Goal: Task Accomplishment & Management: Use online tool/utility

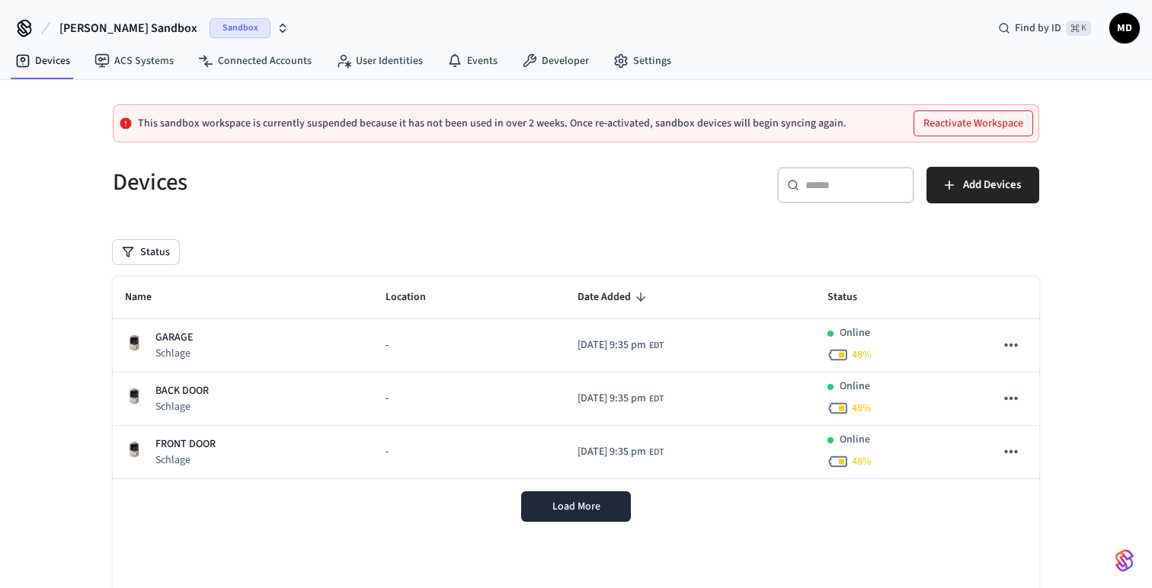
click at [209, 27] on span "Sandbox" at bounding box center [239, 28] width 61 height 20
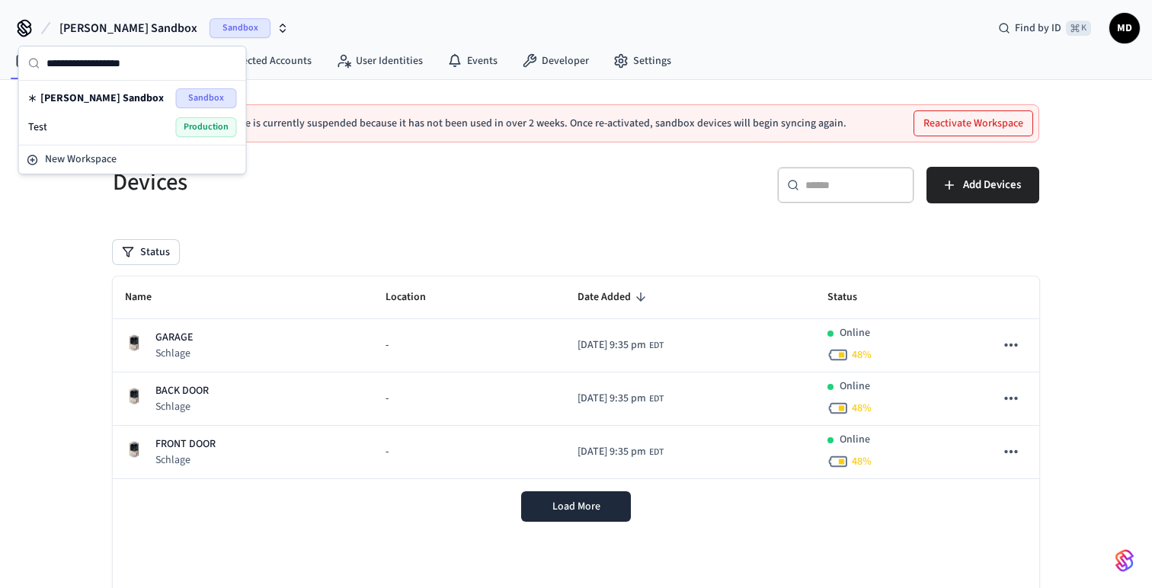
click at [199, 125] on span "Production" at bounding box center [206, 127] width 61 height 20
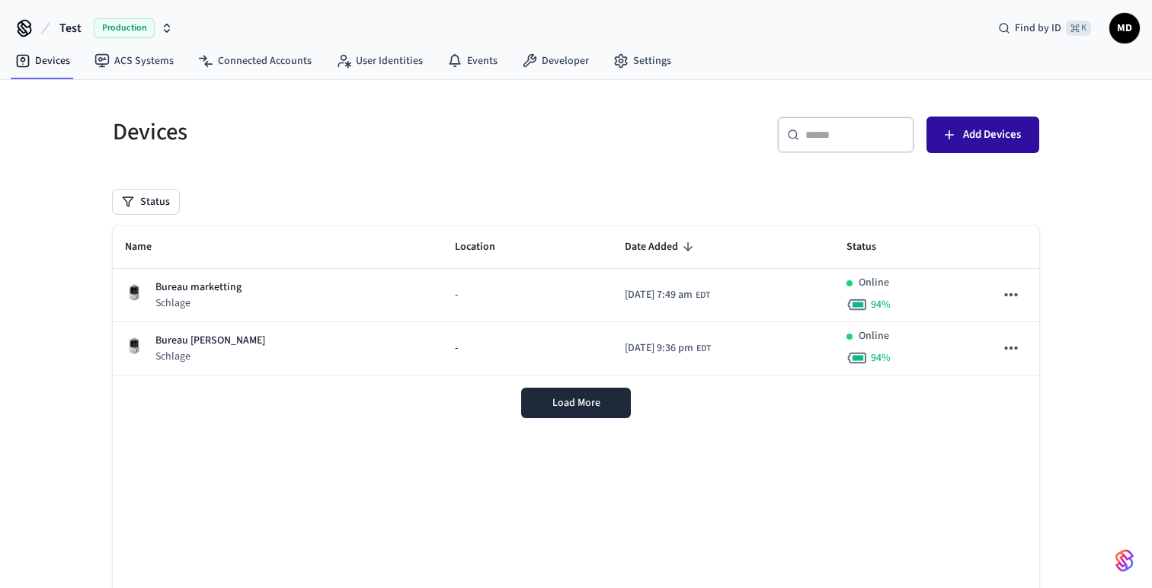
click at [982, 135] on span "Add Devices" at bounding box center [992, 135] width 58 height 20
click at [301, 65] on link "Connected Accounts" at bounding box center [255, 60] width 138 height 27
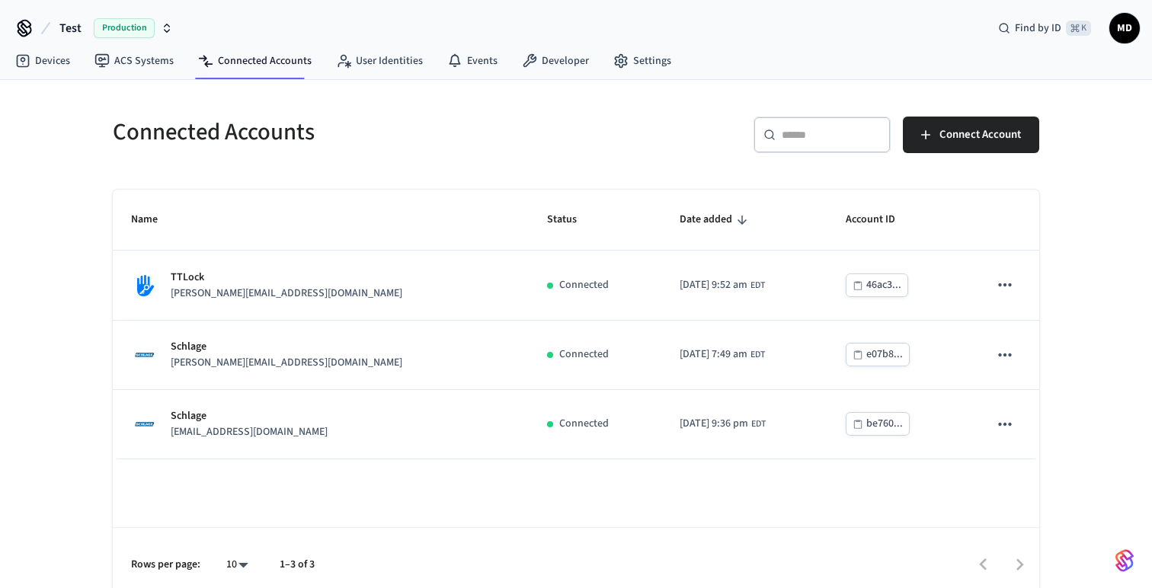
scroll to position [13, 0]
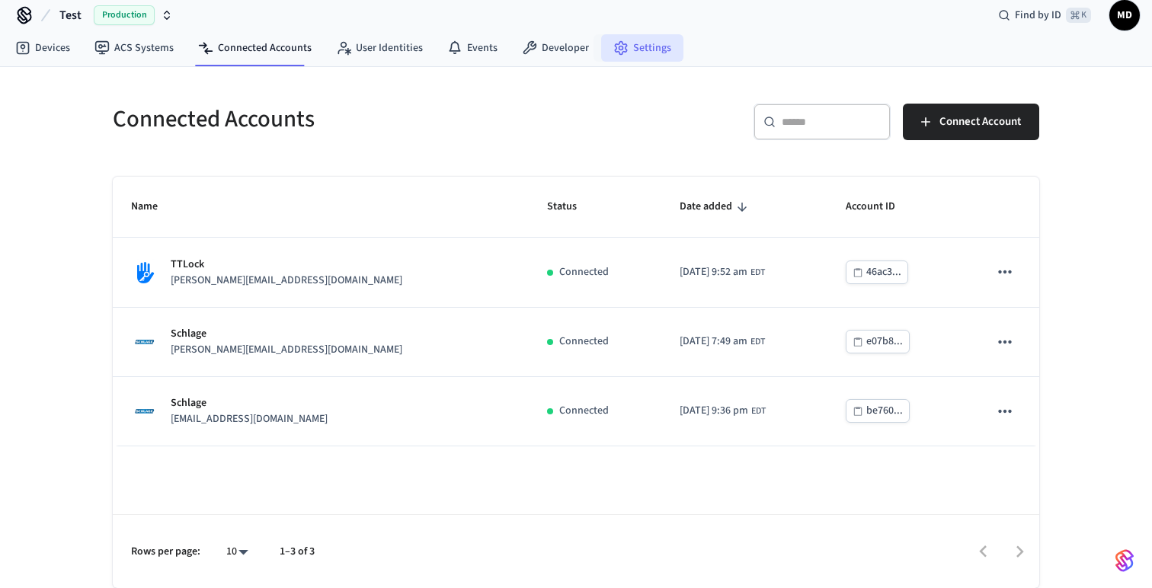
click at [623, 47] on link "Settings" at bounding box center [642, 47] width 82 height 27
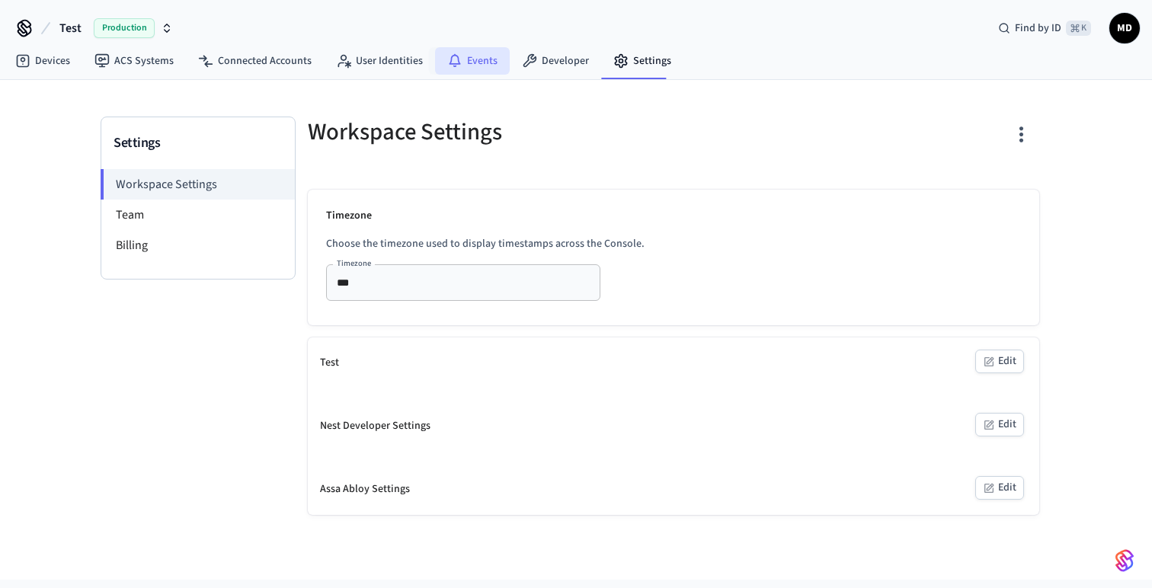
click at [476, 68] on link "Events" at bounding box center [472, 60] width 75 height 27
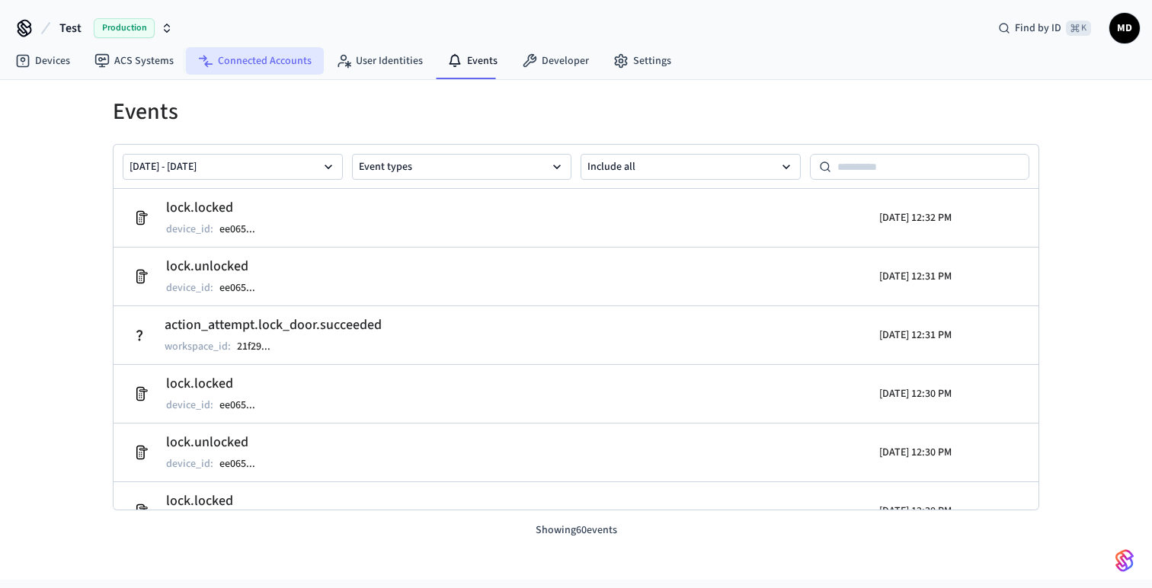
click at [284, 58] on link "Connected Accounts" at bounding box center [255, 60] width 138 height 27
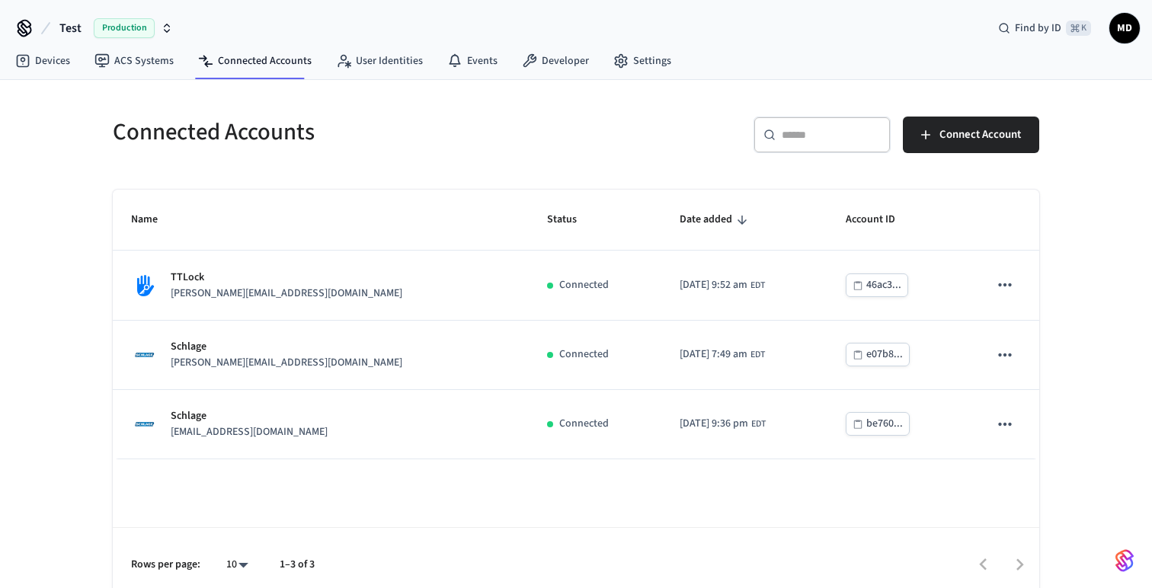
scroll to position [13, 0]
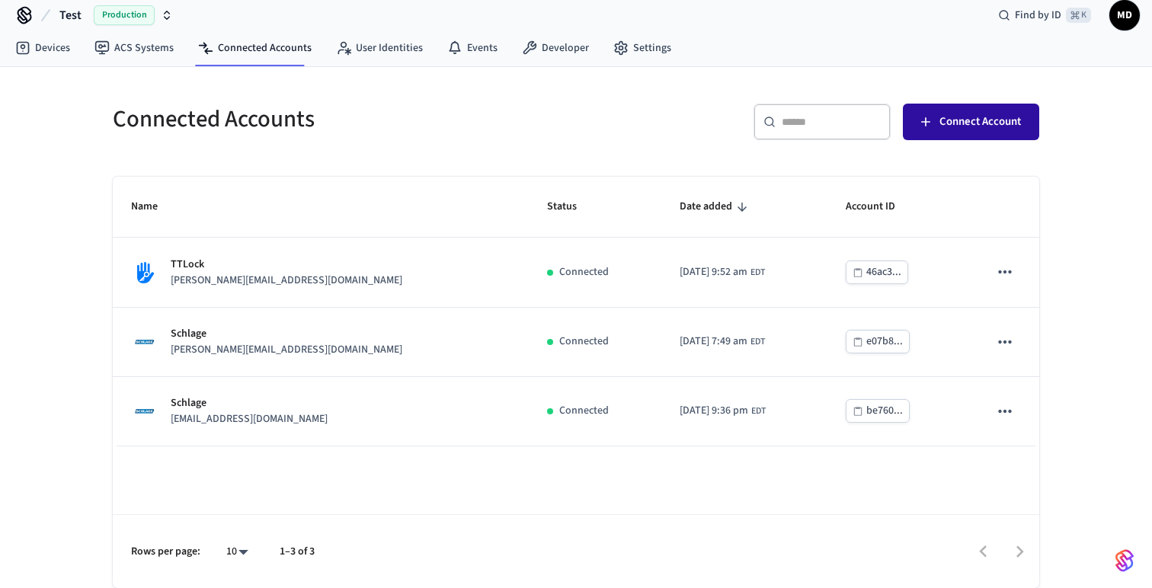
click at [976, 117] on span "Connect Account" at bounding box center [979, 122] width 81 height 20
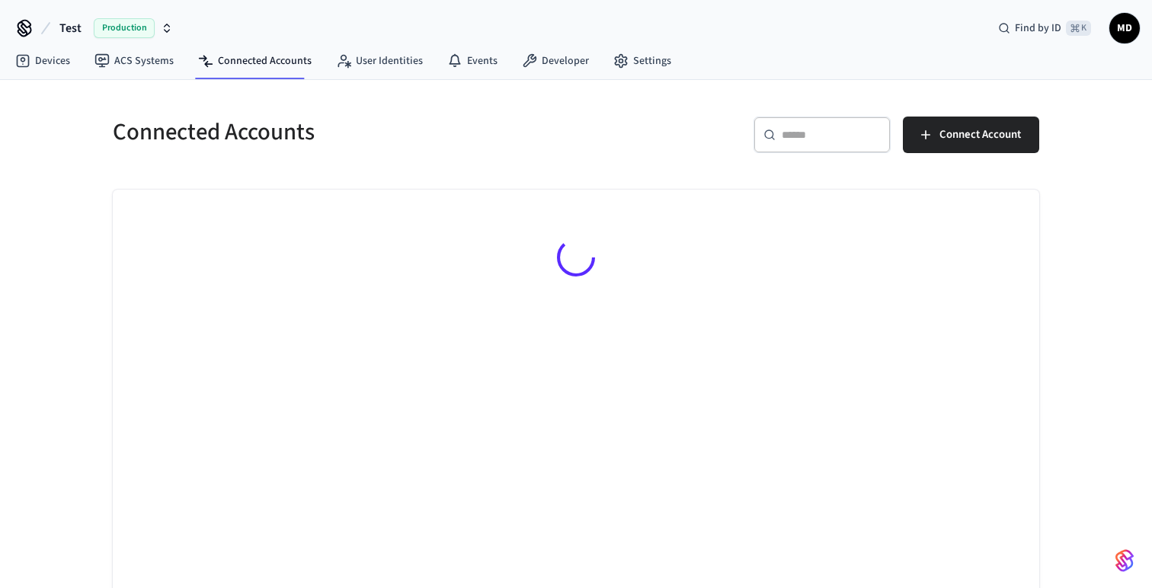
scroll to position [13, 0]
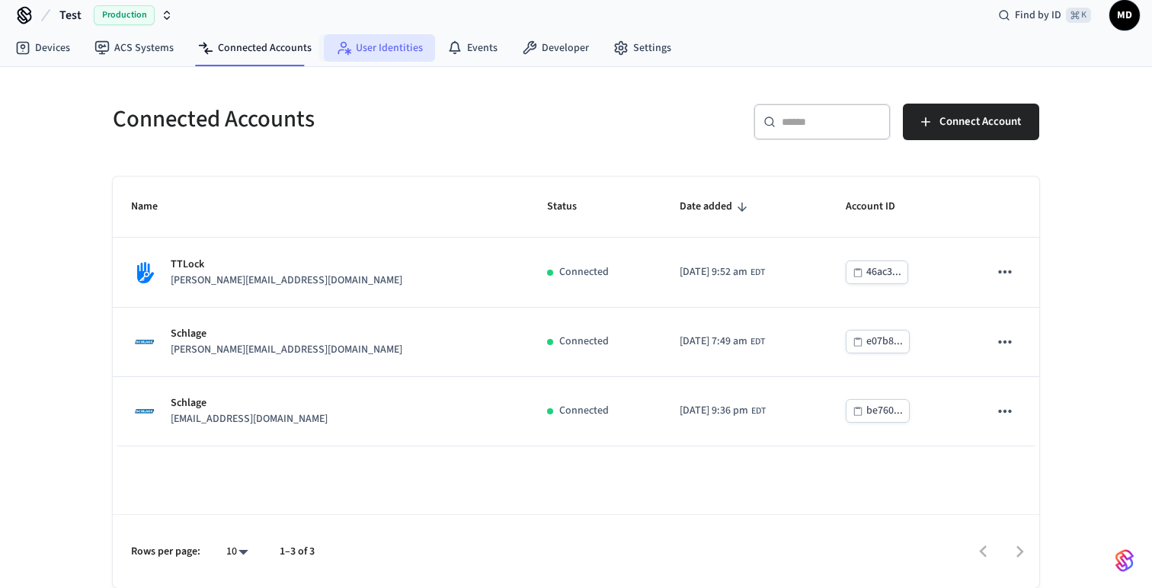
click at [398, 43] on link "User Identities" at bounding box center [379, 47] width 111 height 27
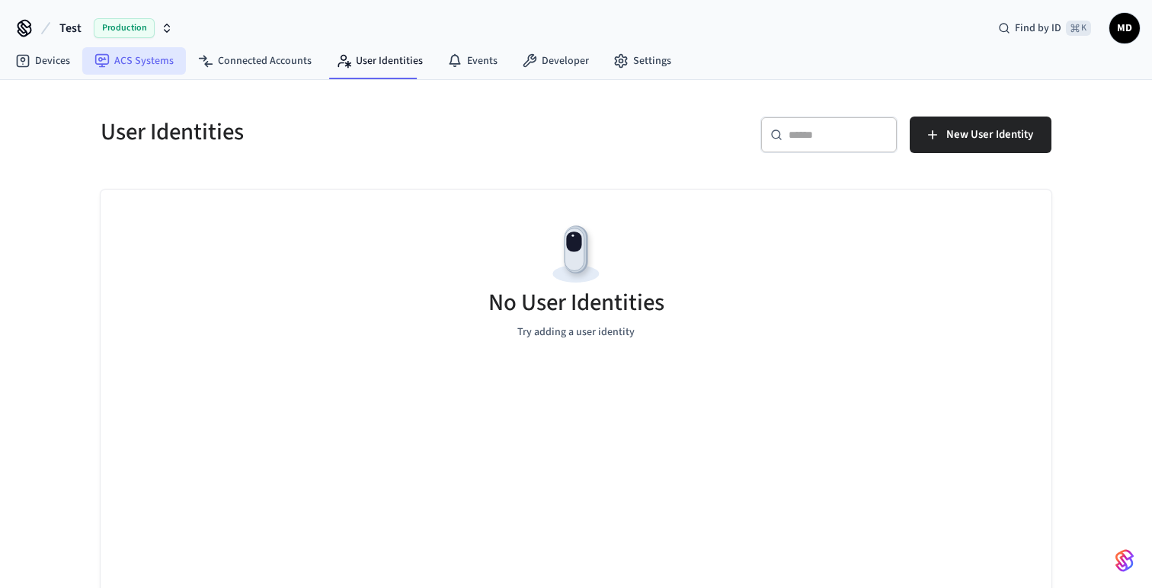
click at [117, 62] on link "ACS Systems" at bounding box center [134, 60] width 104 height 27
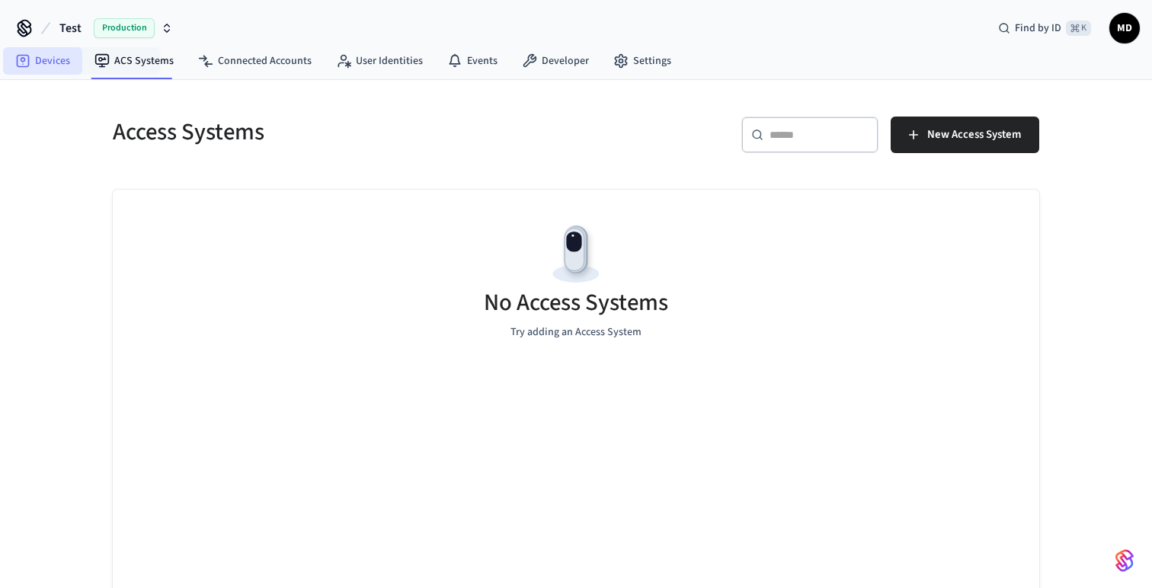
click at [36, 65] on link "Devices" at bounding box center [42, 60] width 79 height 27
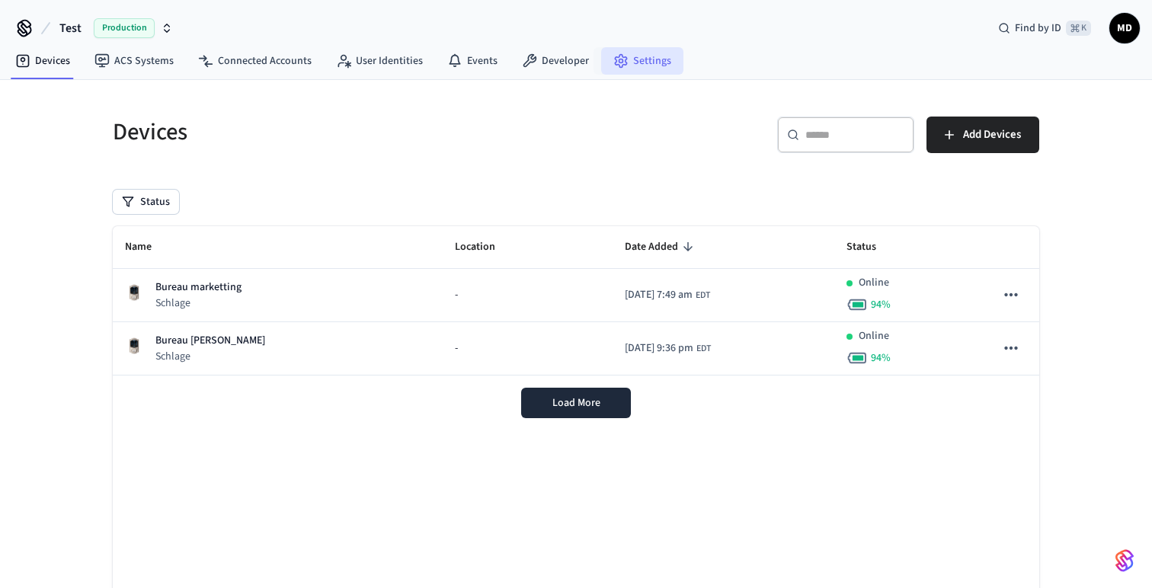
click at [629, 62] on link "Settings" at bounding box center [642, 60] width 82 height 27
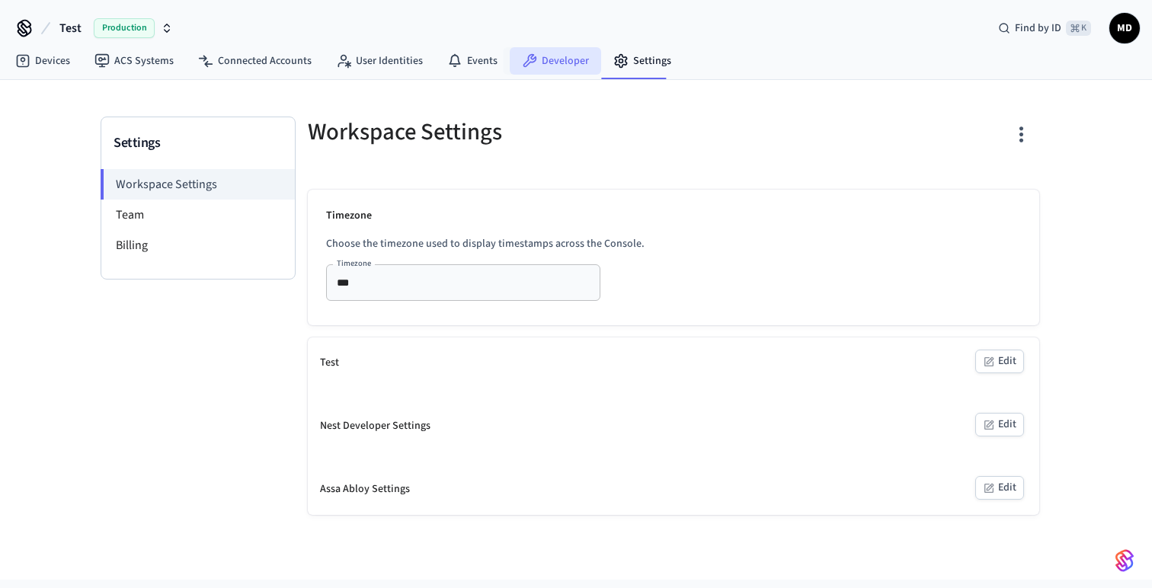
click at [569, 59] on link "Developer" at bounding box center [555, 60] width 91 height 27
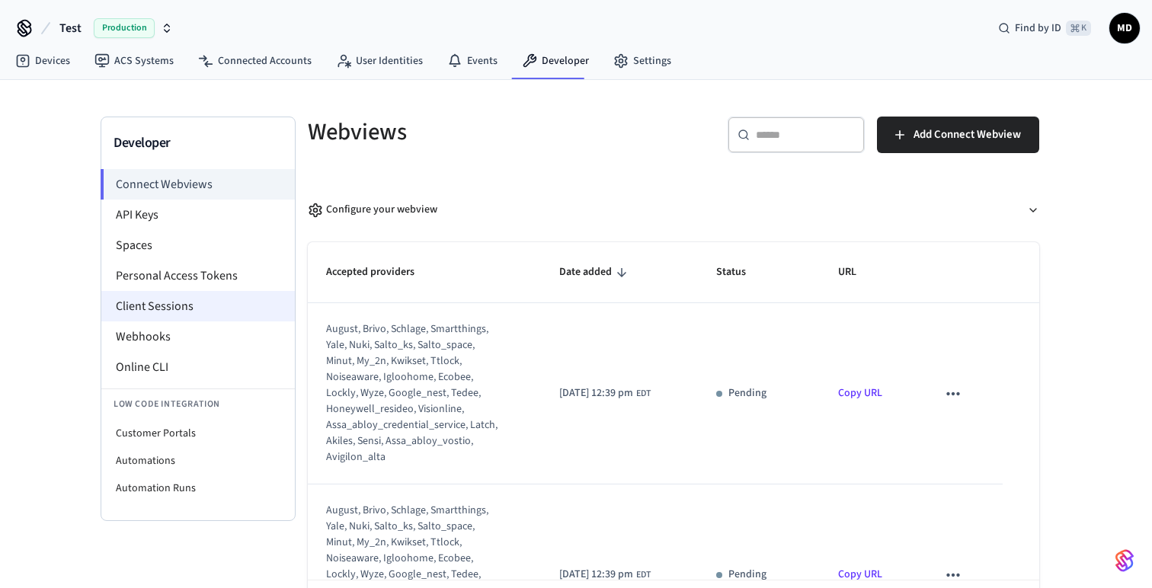
click at [171, 306] on li "Client Sessions" at bounding box center [197, 306] width 193 height 30
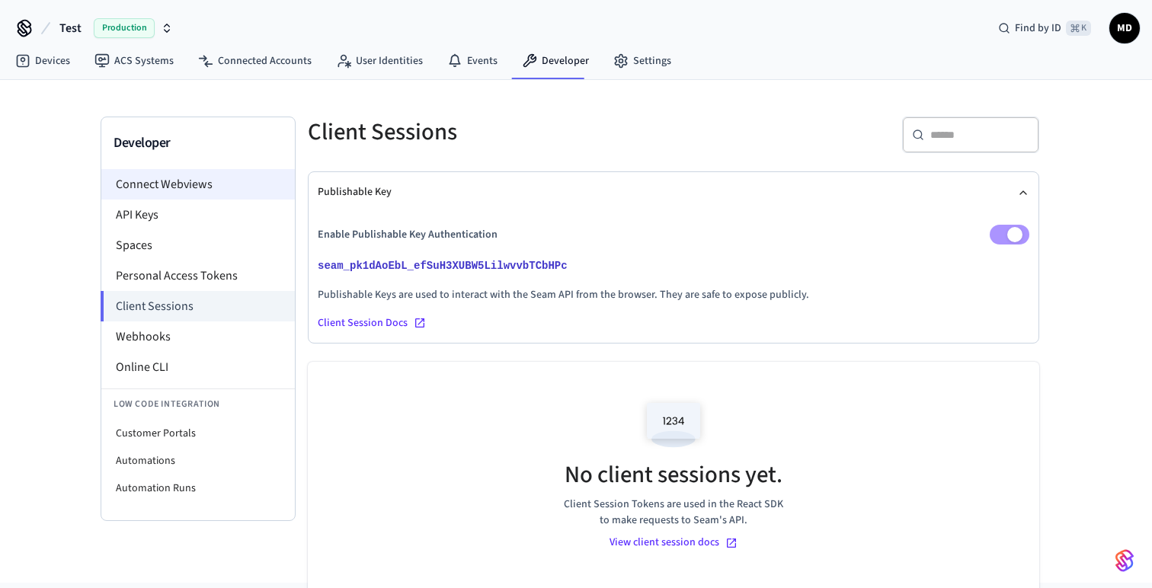
click at [186, 186] on li "Connect Webviews" at bounding box center [197, 184] width 193 height 30
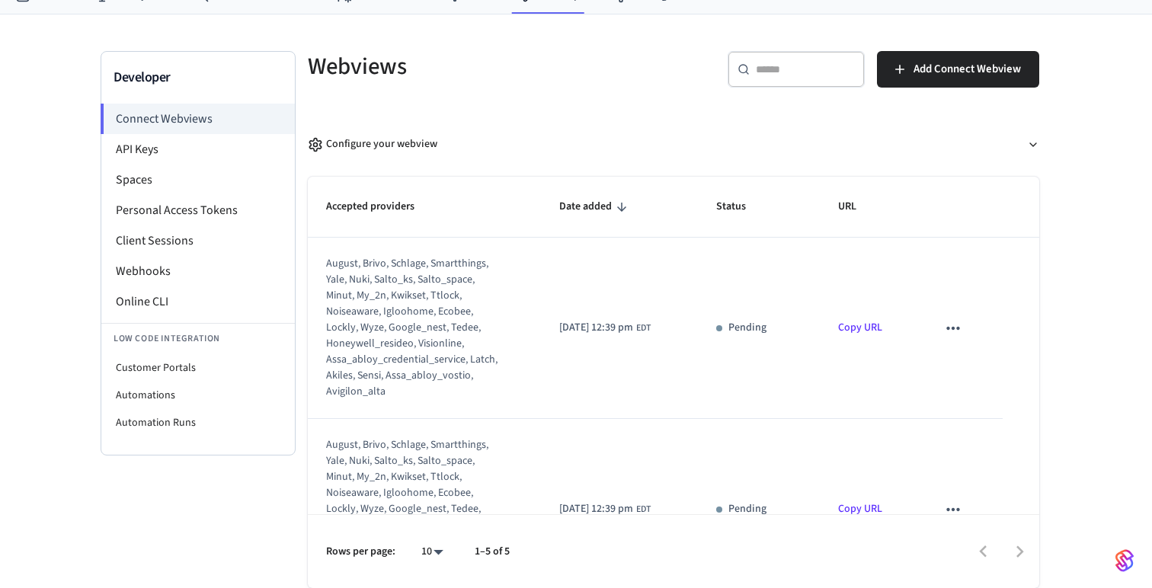
click at [960, 331] on icon "sticky table" at bounding box center [953, 328] width 20 height 20
click at [983, 366] on li "Delete" at bounding box center [987, 376] width 69 height 40
click at [954, 328] on icon "sticky table" at bounding box center [953, 328] width 20 height 20
click at [872, 329] on div at bounding box center [576, 294] width 1152 height 588
click at [872, 329] on link "Copy URL" at bounding box center [860, 327] width 44 height 15
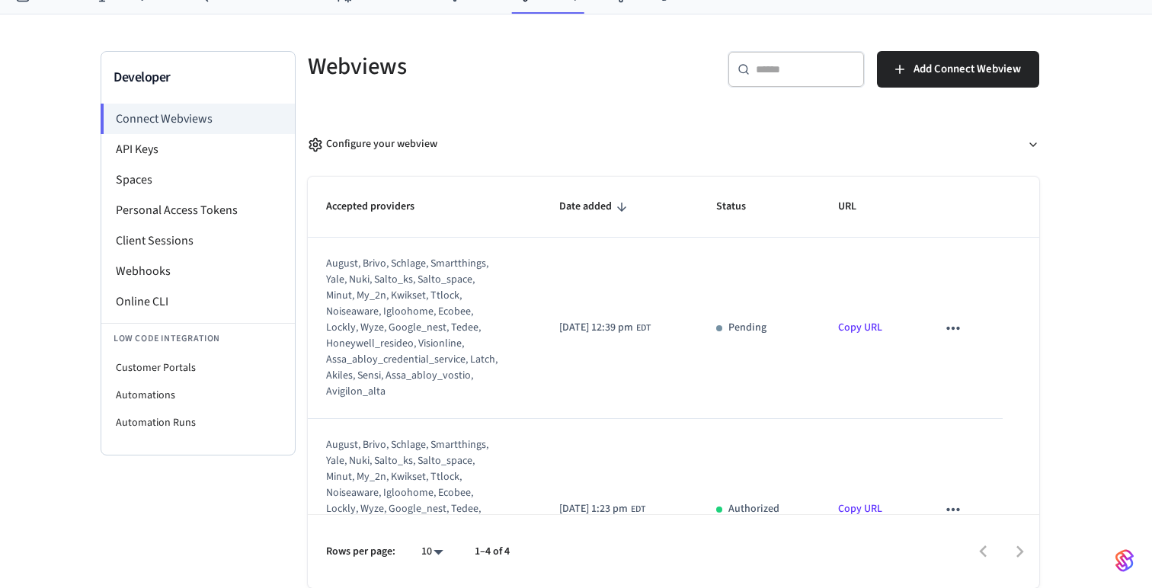
click at [1111, 85] on div "Developer Connect Webviews API Keys Spaces Personal Access Tokens Client Sessio…" at bounding box center [576, 301] width 1152 height 574
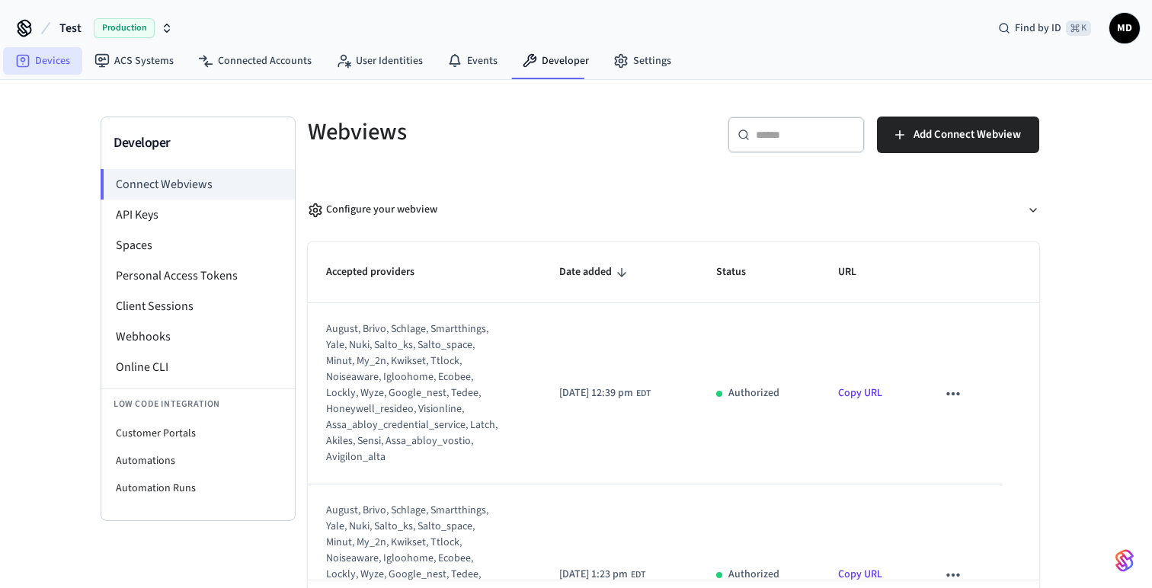
click at [41, 61] on link "Devices" at bounding box center [42, 60] width 79 height 27
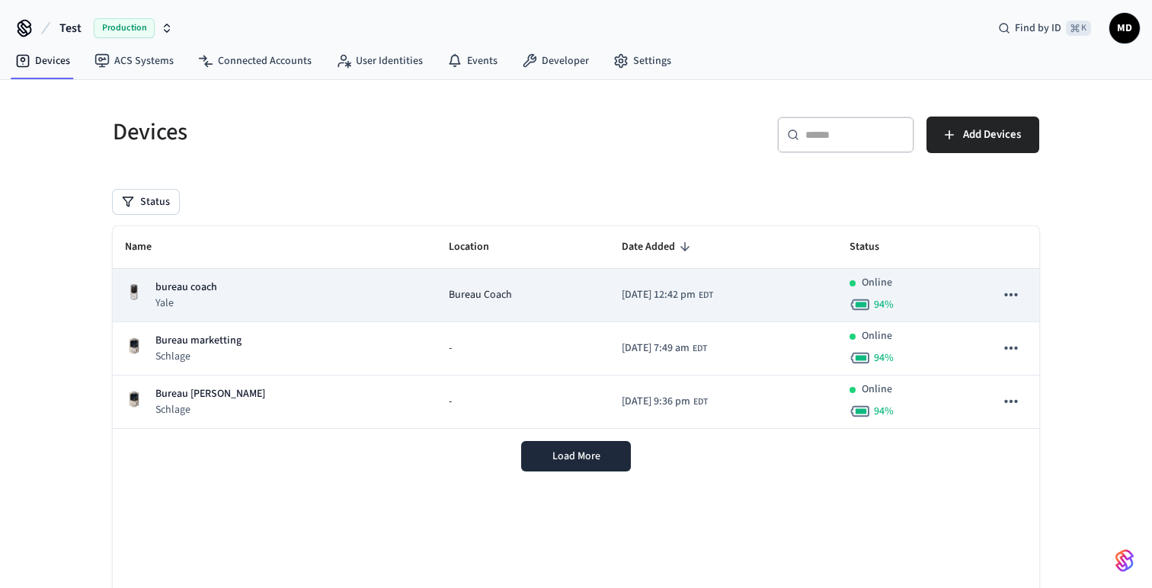
click at [1015, 291] on icon "sticky table" at bounding box center [1011, 295] width 20 height 20
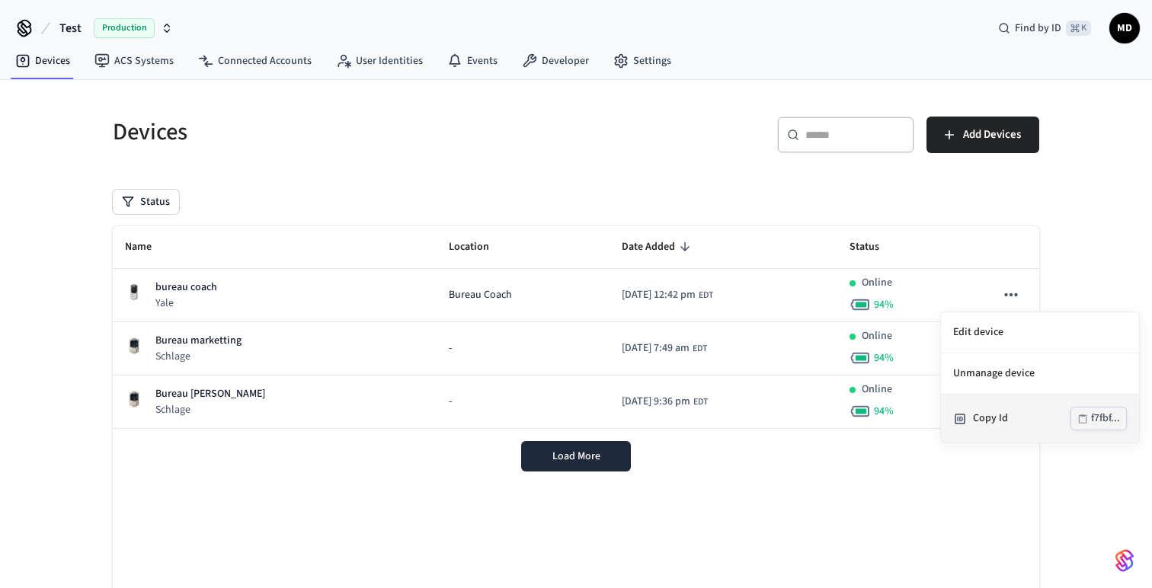
click at [1079, 421] on icon "button" at bounding box center [1083, 418] width 8 height 9
click at [462, 64] on div at bounding box center [576, 294] width 1152 height 588
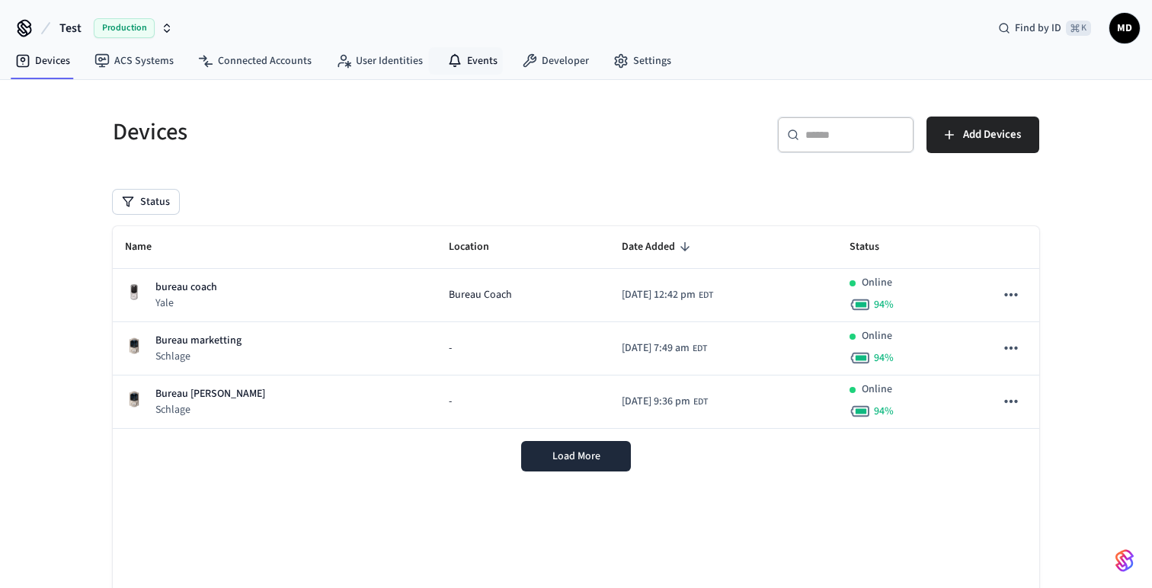
click at [462, 64] on link "Events" at bounding box center [472, 60] width 75 height 27
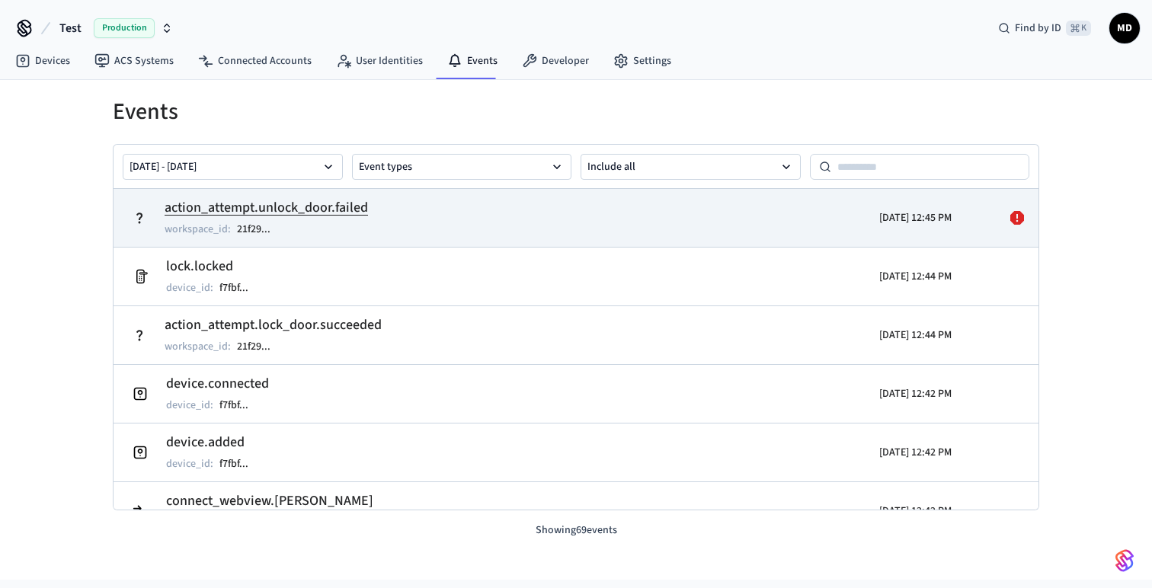
click at [1009, 216] on icon at bounding box center [1017, 218] width 18 height 18
click at [302, 203] on h2 "action_attempt.unlock_door.failed" at bounding box center [266, 207] width 203 height 21
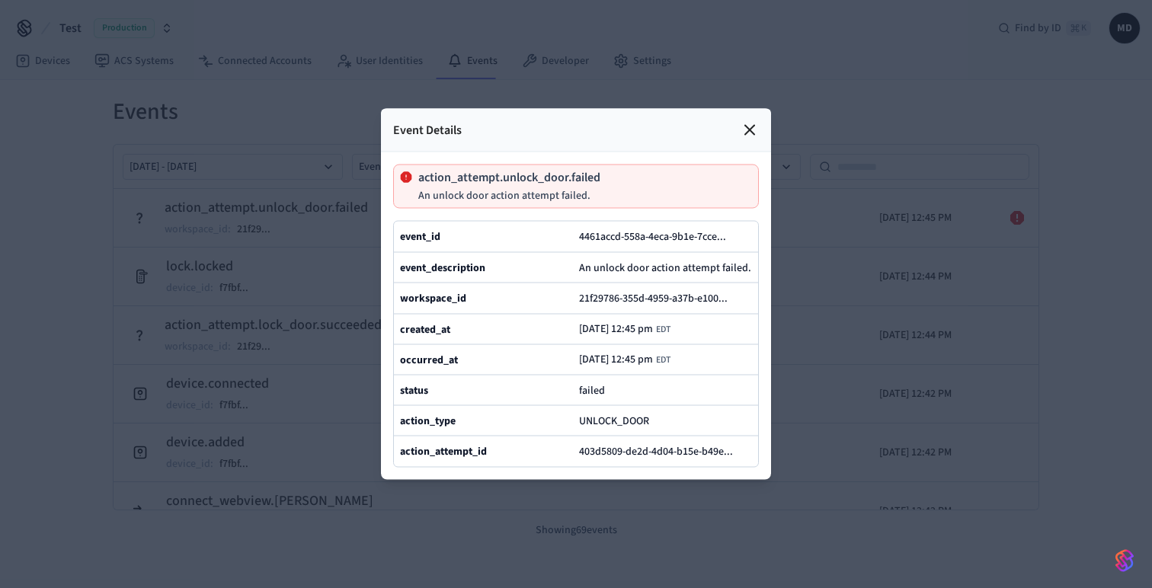
click at [752, 128] on icon at bounding box center [749, 130] width 18 height 18
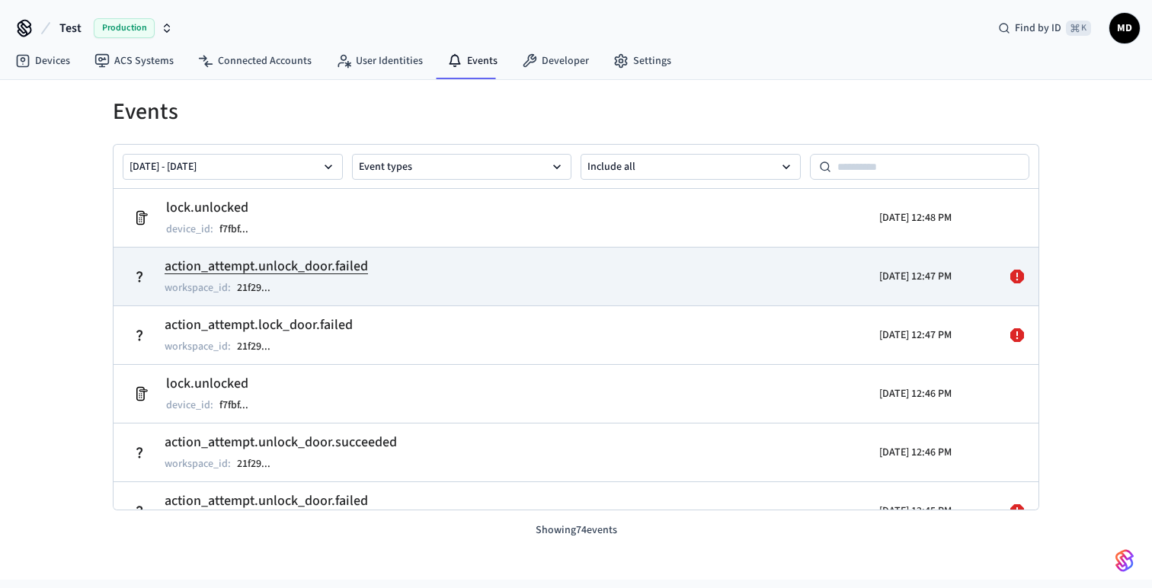
click at [1017, 274] on icon at bounding box center [1017, 276] width 18 height 18
click at [1014, 279] on icon at bounding box center [1017, 277] width 14 height 14
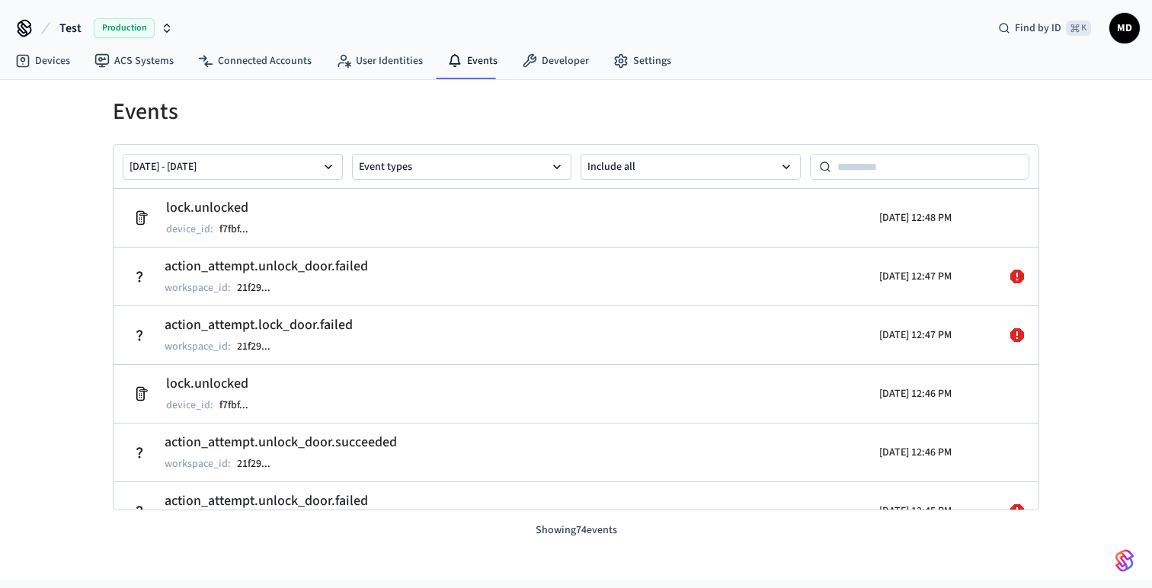
click at [1056, 289] on div "Events Sep 29 2025 - Oct 06 2025 Event types Include all lock.unlocked device_i…" at bounding box center [575, 309] width 975 height 459
click at [1072, 329] on div "Events Sep 29 2025 - Oct 06 2025 Event types Include all lock.unlocked device_i…" at bounding box center [576, 330] width 1152 height 500
click at [919, 94] on div "Events Sep 29 2025 - Oct 06 2025 Event types Include all lock.unlocked device_i…" at bounding box center [575, 309] width 975 height 459
click at [1055, 178] on div "Events Sep 29 2025 - Oct 06 2025 Event types Include all lock.unlocked device_i…" at bounding box center [575, 309] width 975 height 459
click at [65, 62] on link "Devices" at bounding box center [42, 60] width 79 height 27
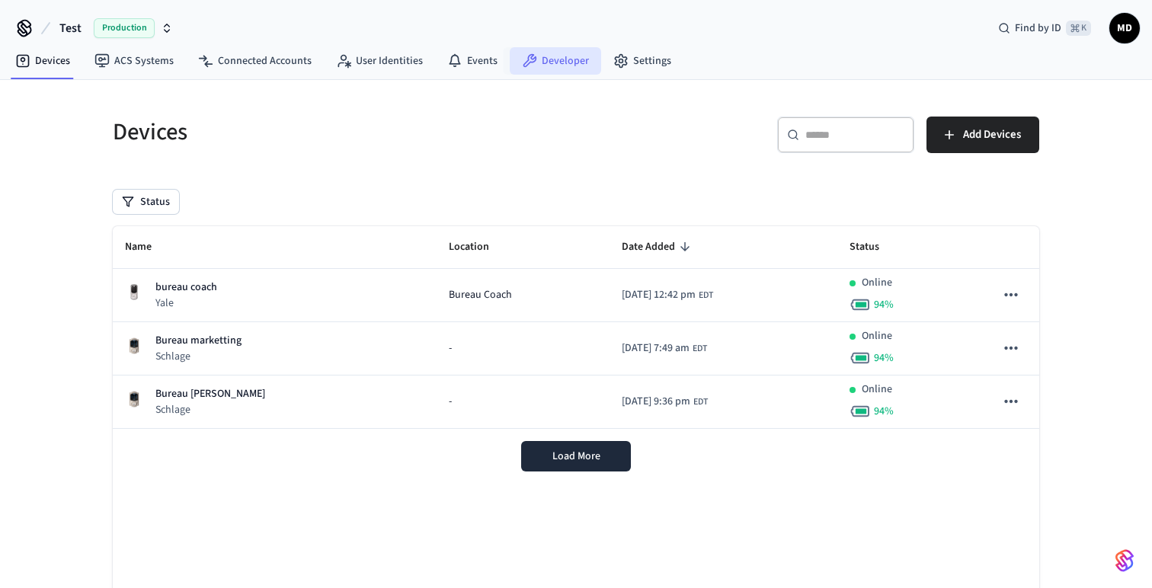
click at [561, 67] on link "Developer" at bounding box center [555, 60] width 91 height 27
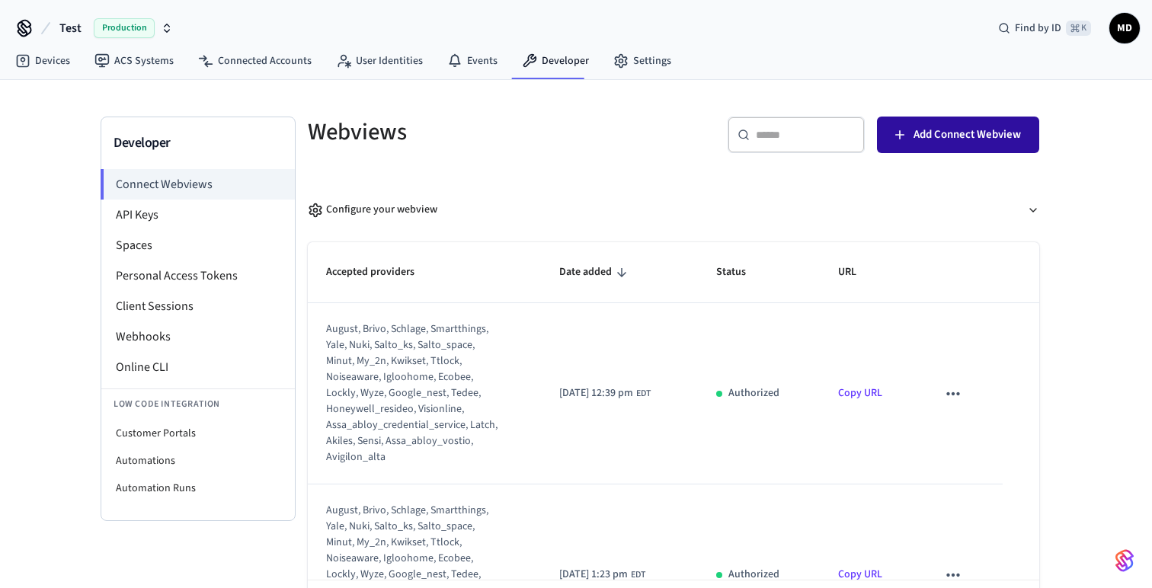
click at [959, 135] on span "Add Connect Webview" at bounding box center [966, 135] width 107 height 20
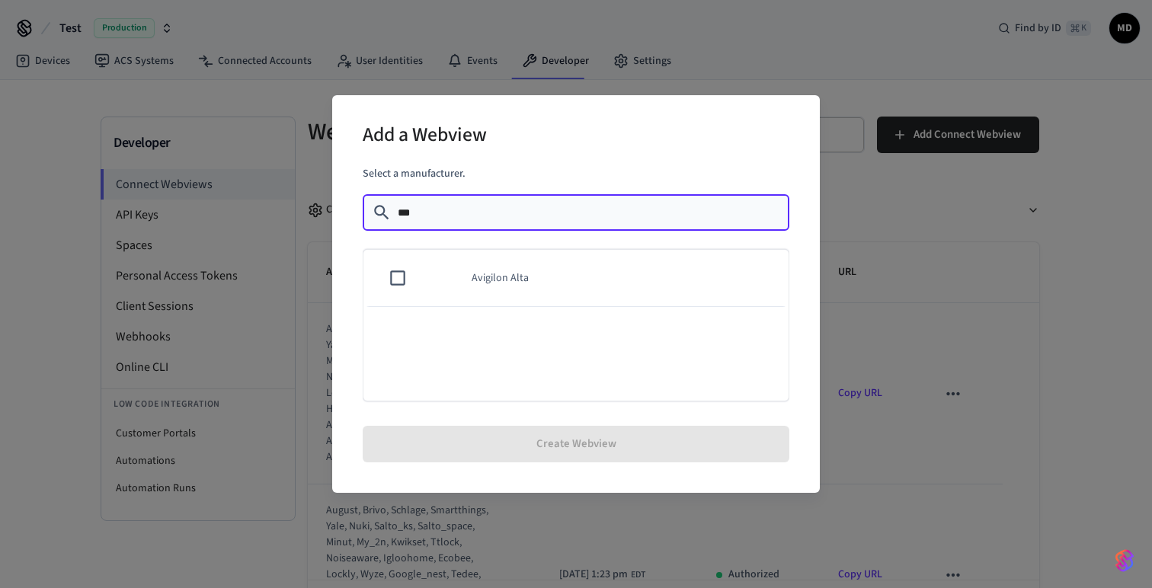
type input "***"
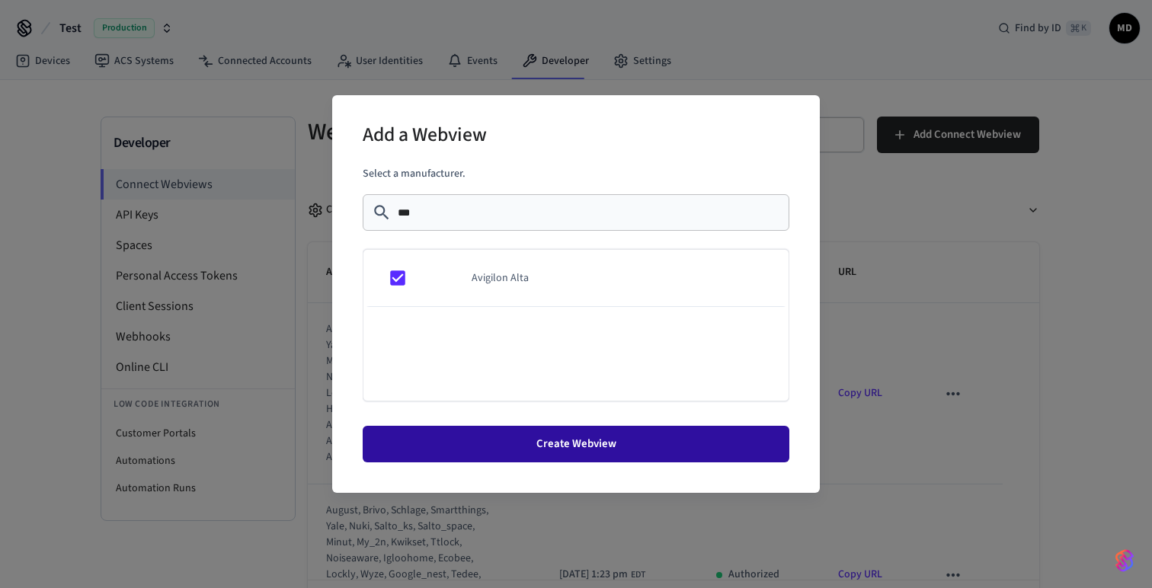
click at [606, 443] on button "Create Webview" at bounding box center [576, 444] width 427 height 37
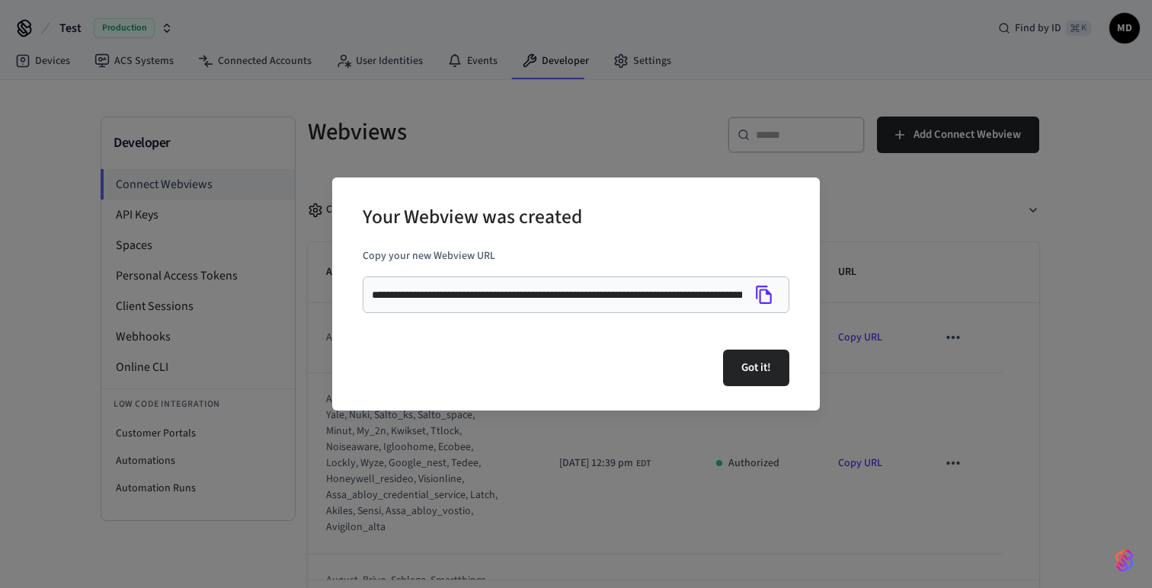
click at [760, 299] on icon "Copy" at bounding box center [764, 295] width 16 height 18
click at [767, 297] on icon "Copy" at bounding box center [764, 295] width 20 height 20
click at [767, 370] on button "Got it!" at bounding box center [756, 368] width 66 height 37
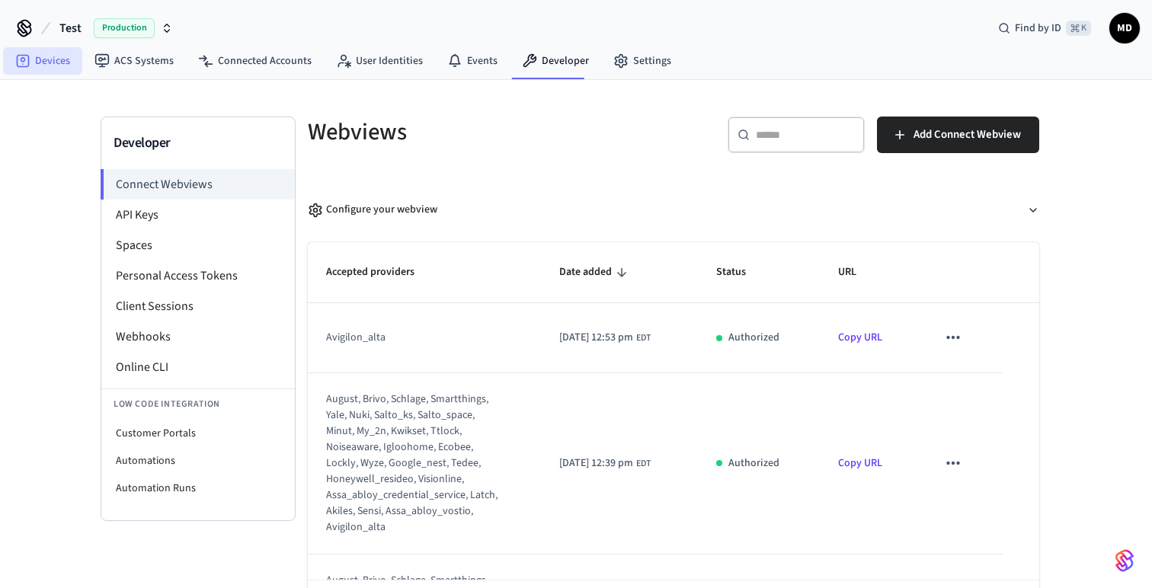
click at [56, 48] on link "Devices" at bounding box center [42, 60] width 79 height 27
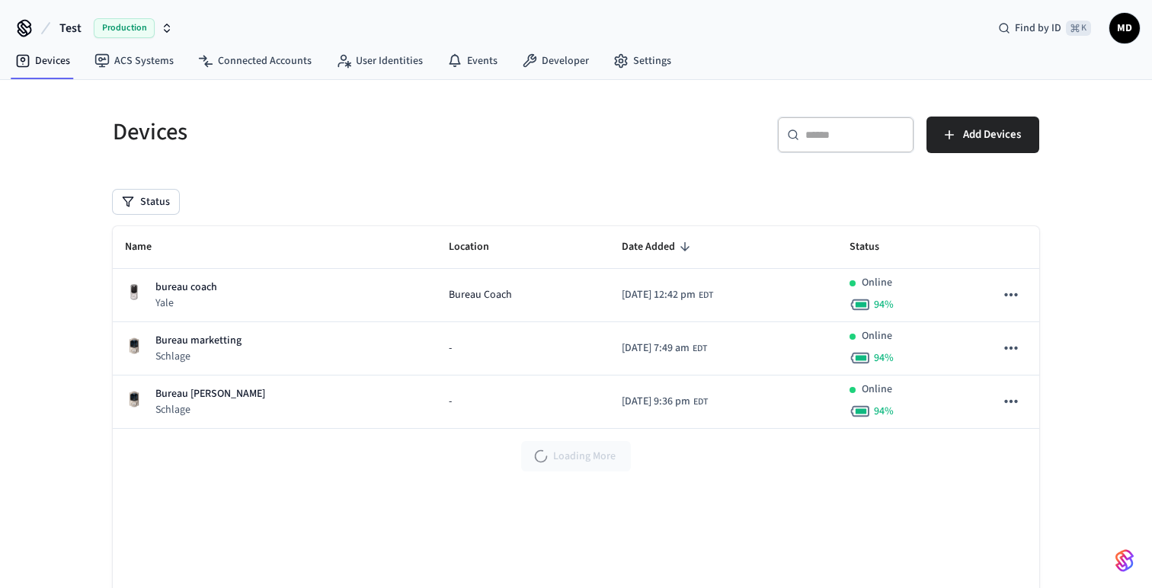
click at [569, 458] on span "Loading More" at bounding box center [584, 456] width 62 height 15
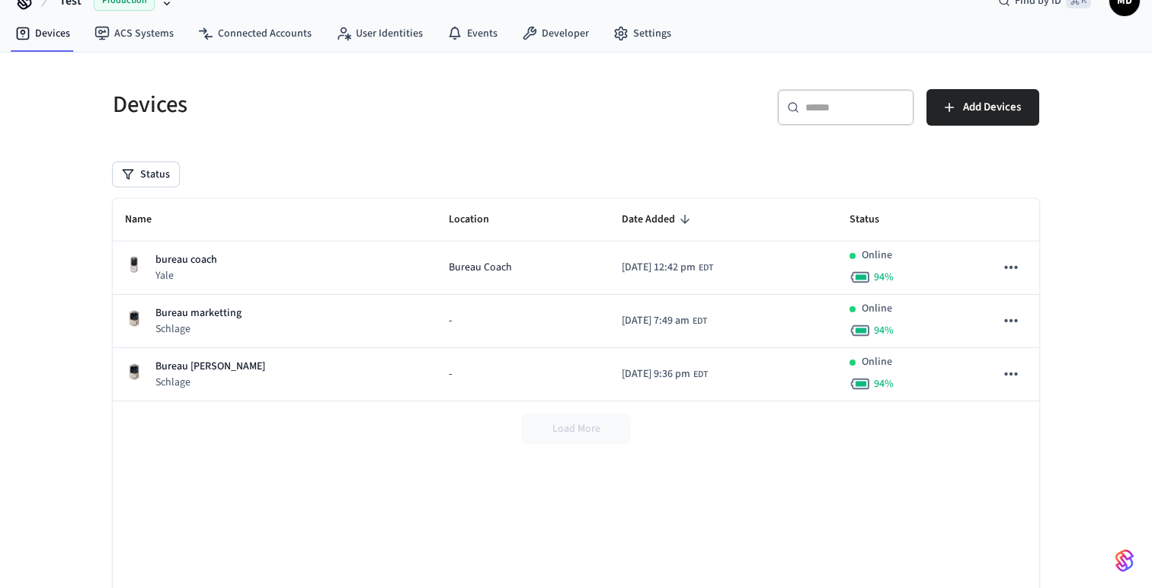
scroll to position [27, 0]
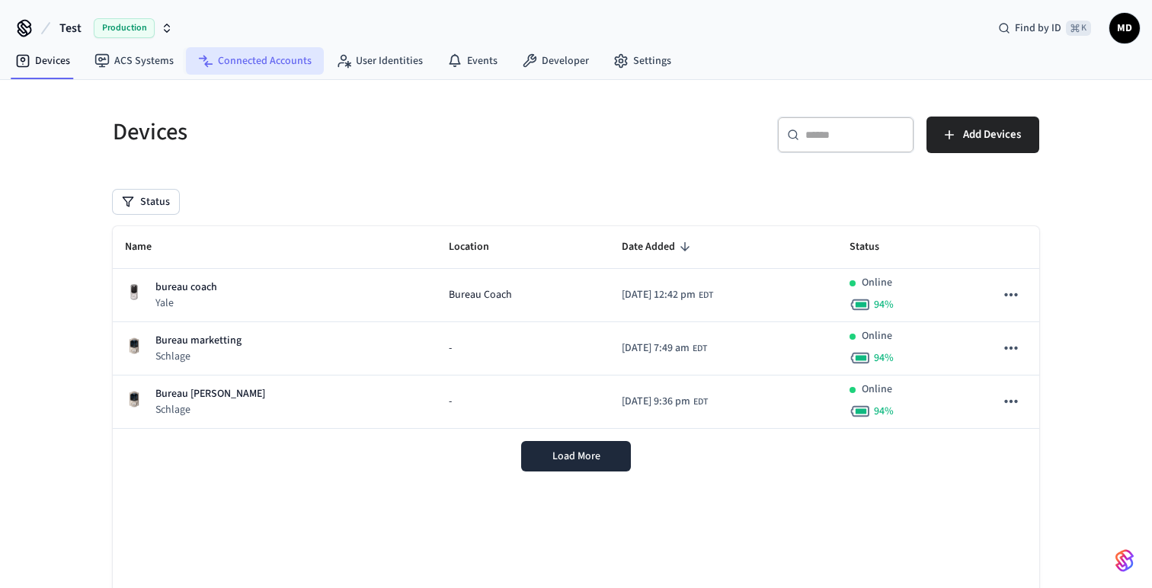
click at [273, 62] on link "Connected Accounts" at bounding box center [255, 60] width 138 height 27
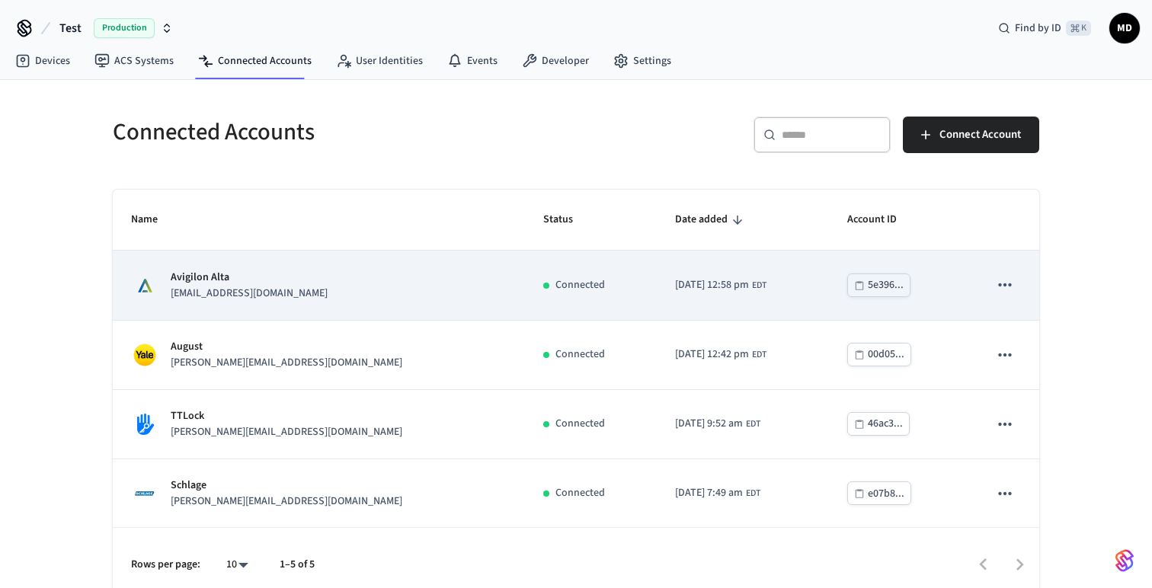
click at [1020, 292] on td "sticky table" at bounding box center [1004, 285] width 69 height 69
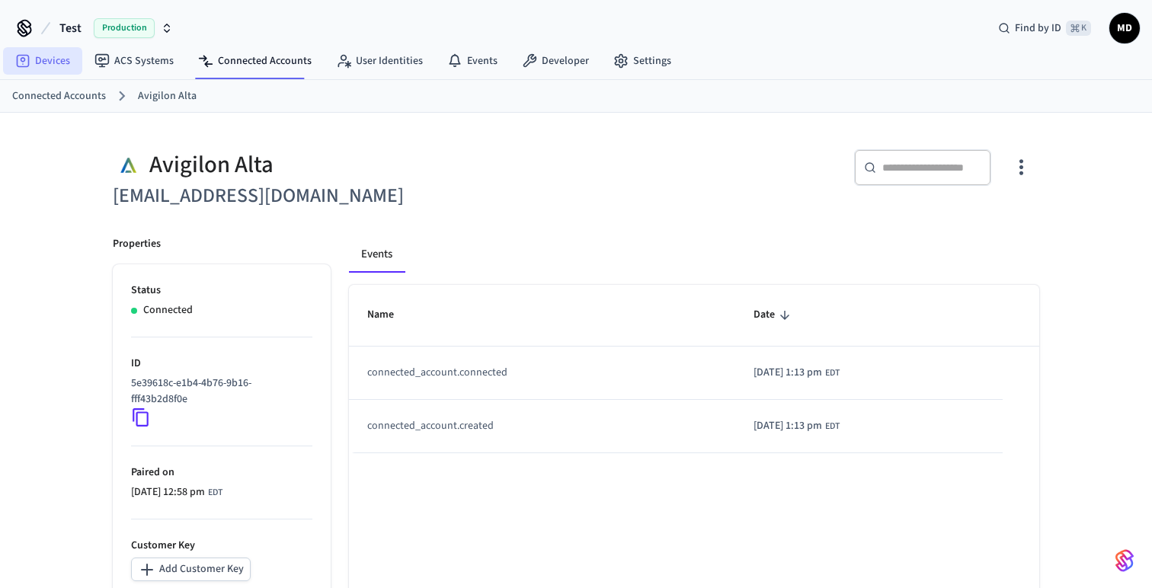
click at [61, 64] on link "Devices" at bounding box center [42, 60] width 79 height 27
